Goal: Find specific fact: Find specific fact

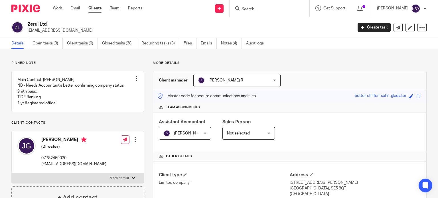
click at [247, 13] on div at bounding box center [270, 8] width 80 height 17
click at [247, 10] on input "Search" at bounding box center [266, 9] width 51 height 5
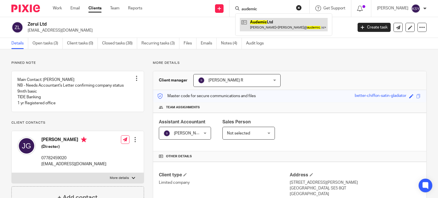
type input "audemic"
click at [274, 18] on link at bounding box center [284, 24] width 88 height 13
click at [275, 21] on link at bounding box center [284, 24] width 88 height 13
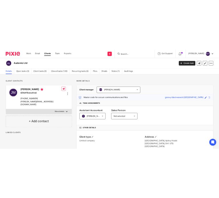
scroll to position [143, 0]
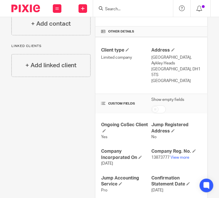
drag, startPoint x: 46, startPoint y: 85, endPoint x: 81, endPoint y: 86, distance: 35.1
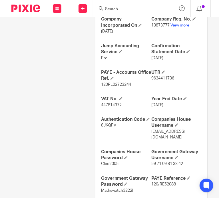
scroll to position [285, 0]
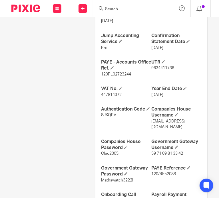
click at [157, 172] on span "120/RE52088" at bounding box center [163, 174] width 25 height 4
drag, startPoint x: 157, startPoint y: 162, endPoint x: 153, endPoint y: 162, distance: 4.6
click at [153, 172] on span "120/RE52088" at bounding box center [163, 174] width 25 height 4
copy span "120/RE52088"
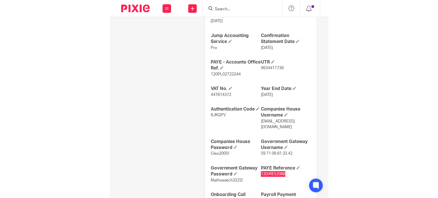
scroll to position [305, 0]
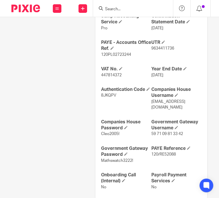
click at [118, 53] on span "120PL02723244" at bounding box center [116, 55] width 30 height 4
copy span "120PL02723244"
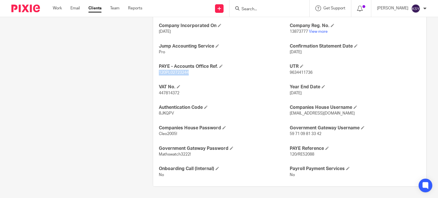
scroll to position [225, 0]
